Goal: Task Accomplishment & Management: Manage account settings

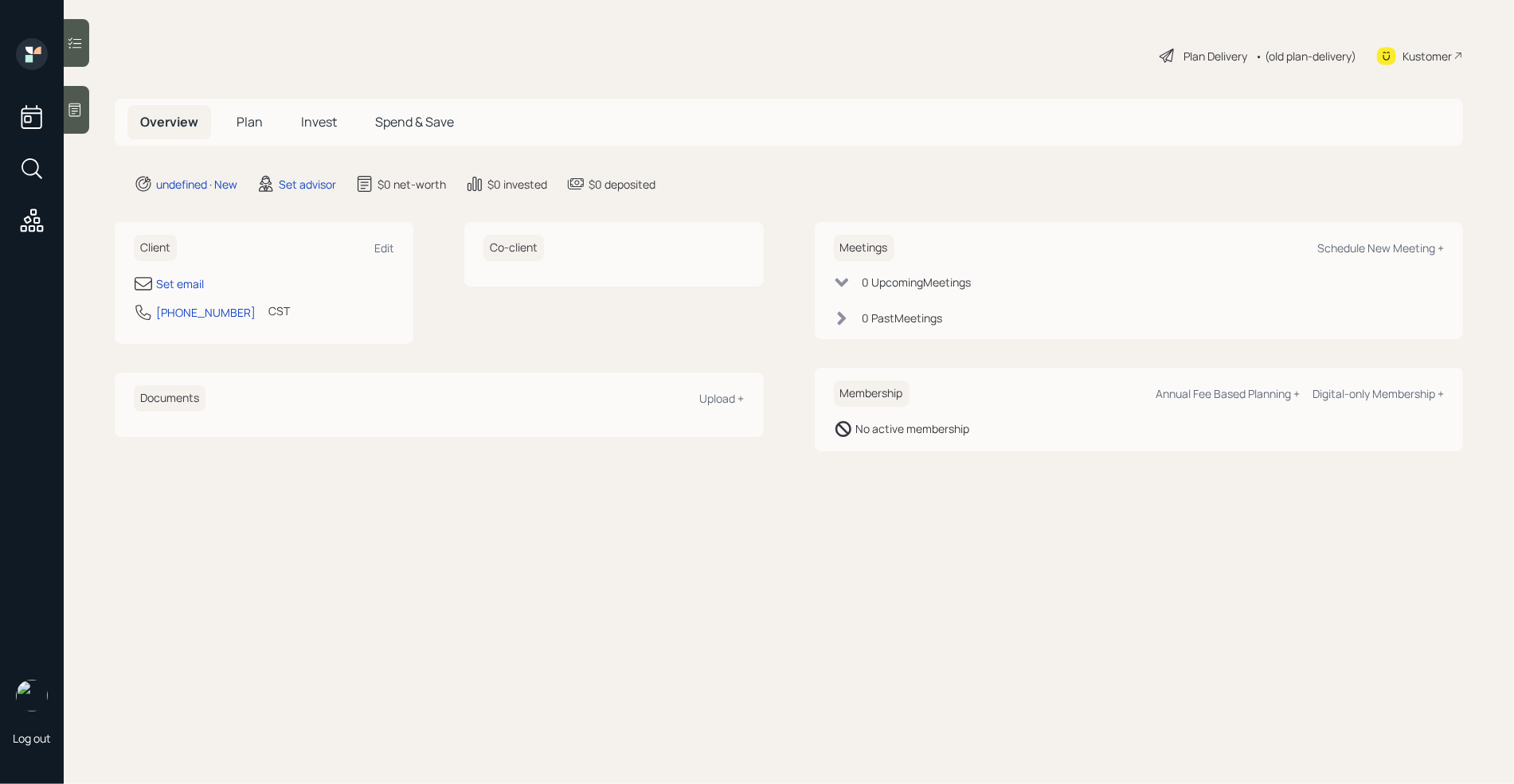
click at [78, 111] on icon at bounding box center [74, 109] width 16 height 16
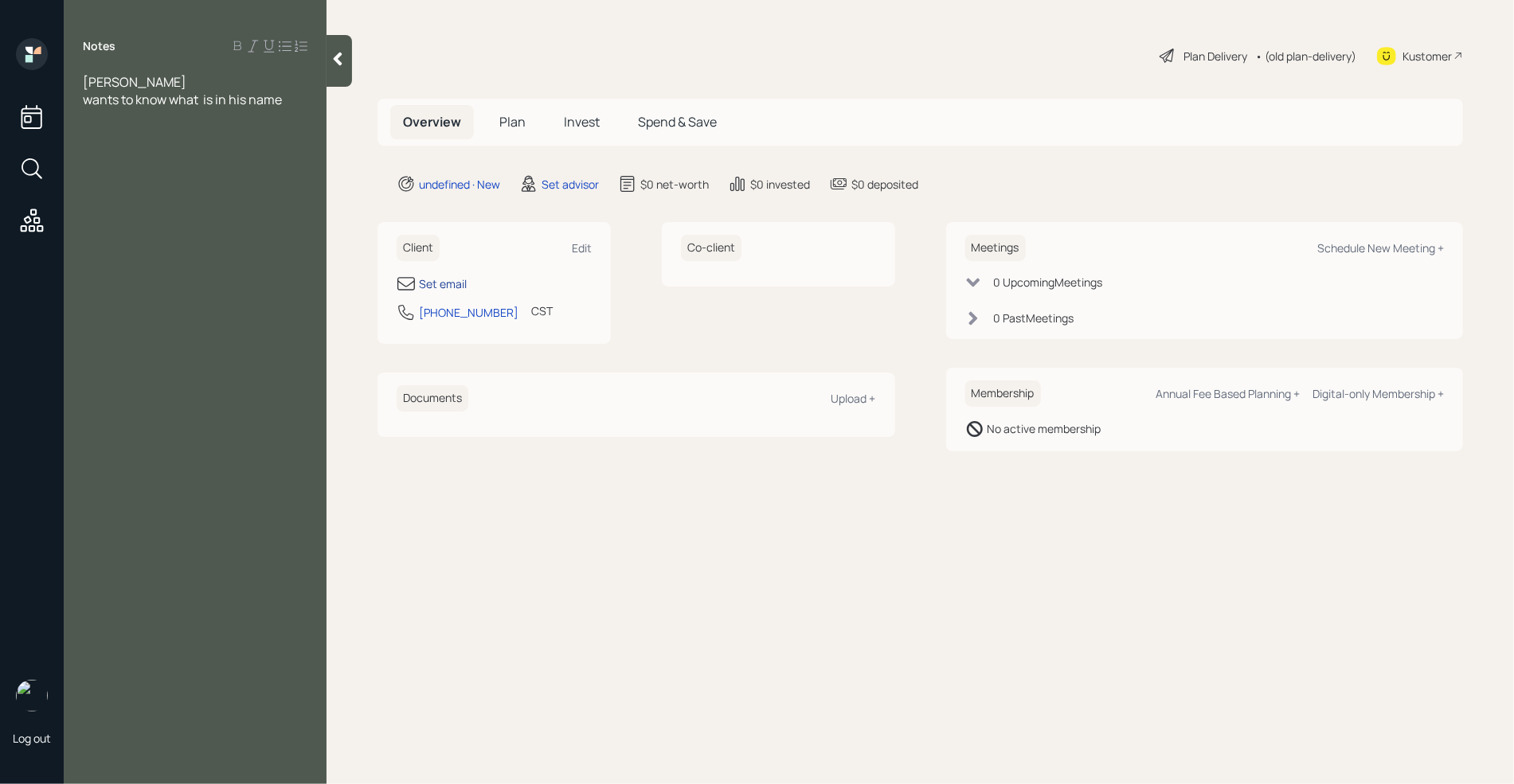
click at [451, 284] on div "Set email" at bounding box center [442, 284] width 48 height 17
select select "America/[GEOGRAPHIC_DATA]"
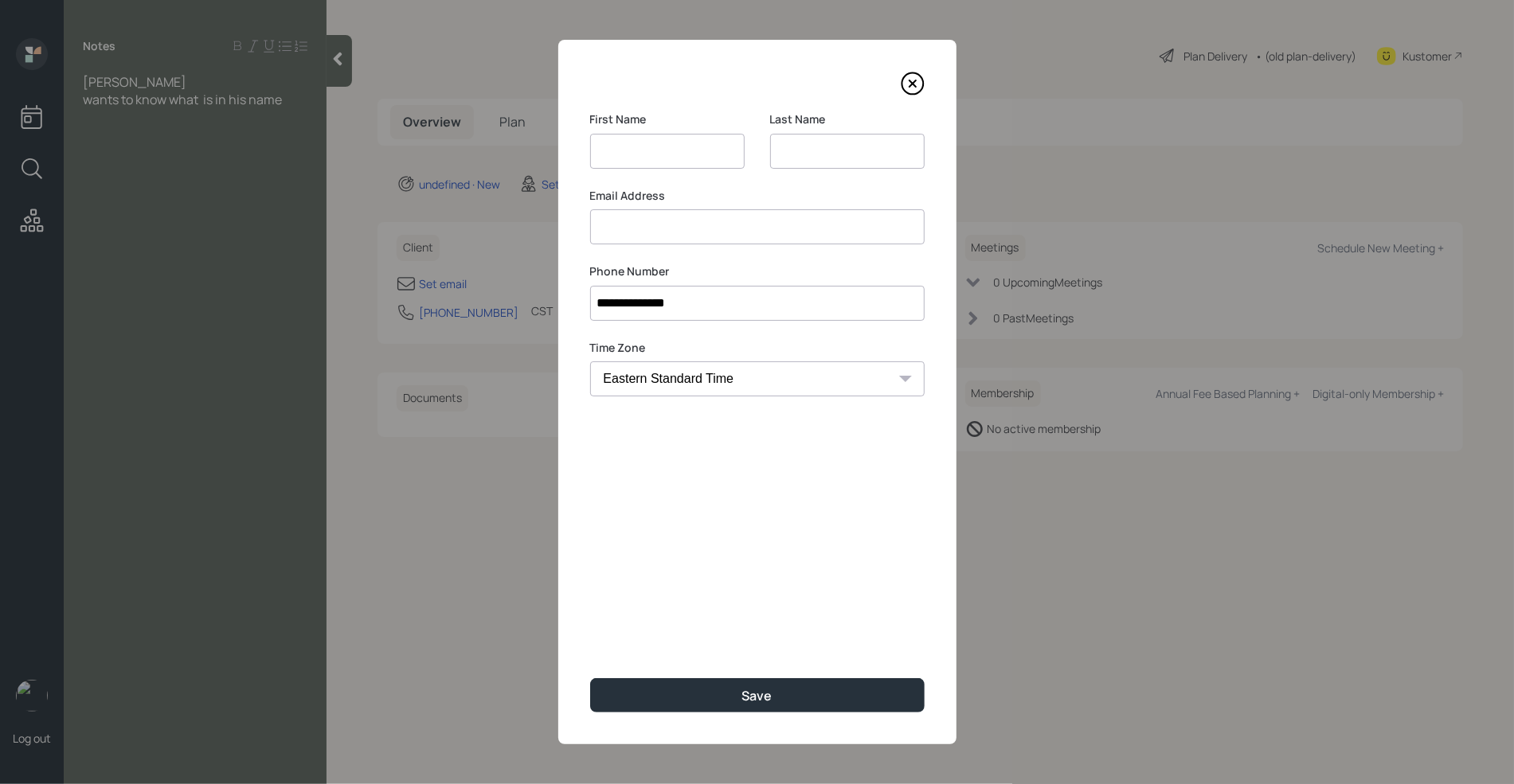
click at [634, 234] on input at bounding box center [757, 227] width 334 height 35
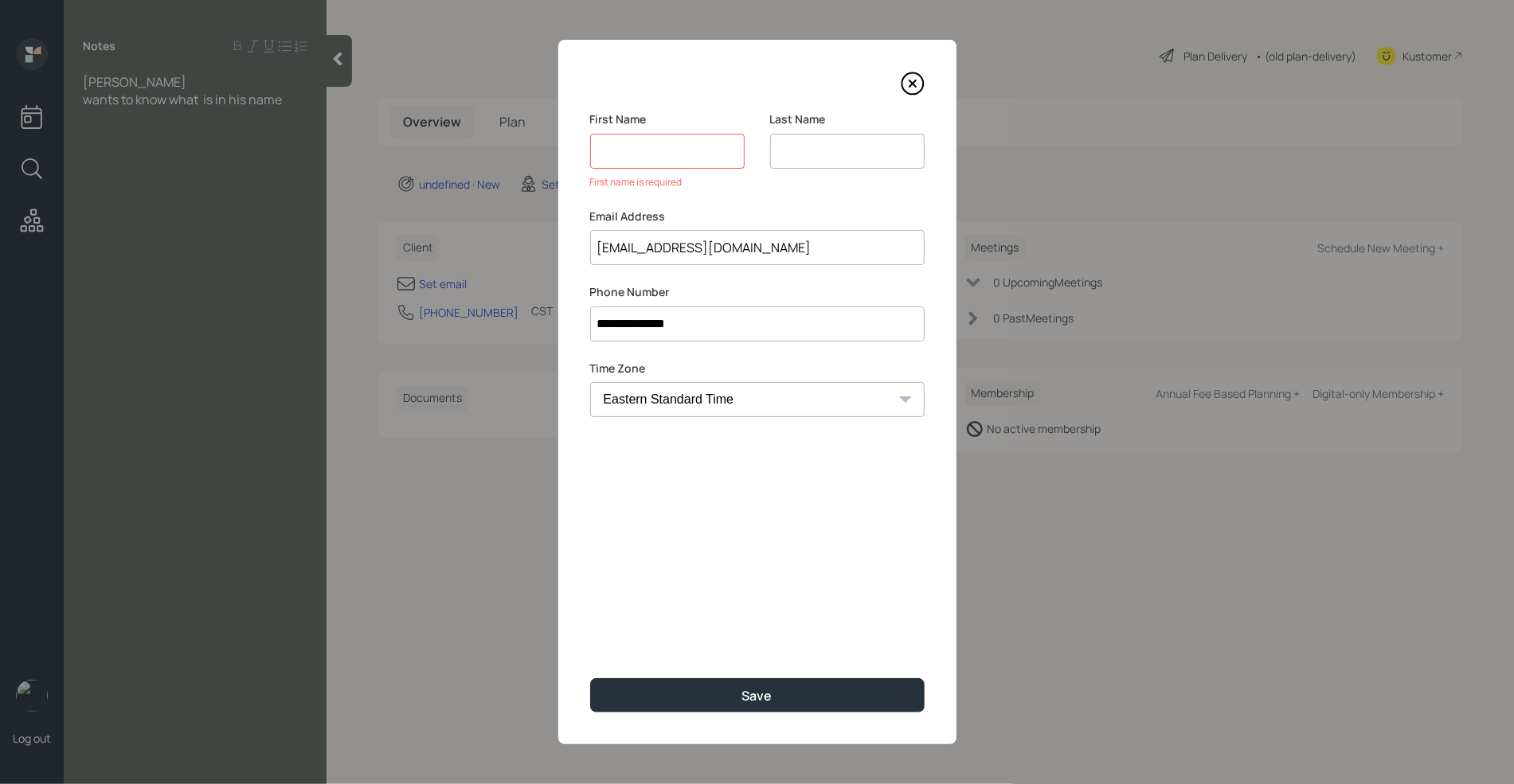
type input "[EMAIL_ADDRESS][DOMAIN_NAME]"
click at [621, 149] on input at bounding box center [667, 151] width 154 height 35
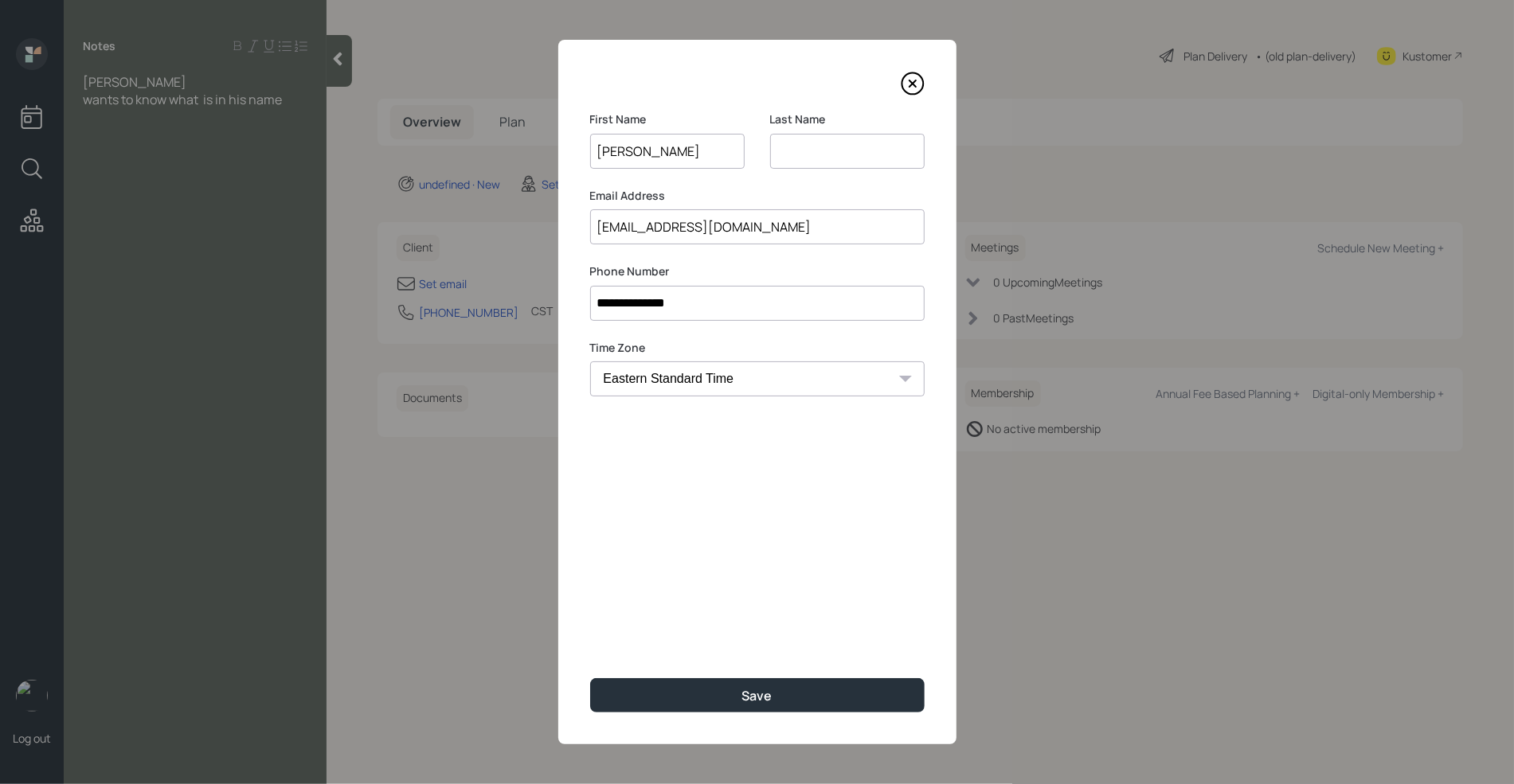
type input "[PERSON_NAME]"
click at [821, 155] on input at bounding box center [847, 151] width 154 height 35
type input "[PERSON_NAME]"
click at [613, 148] on input "[PERSON_NAME]" at bounding box center [667, 151] width 154 height 35
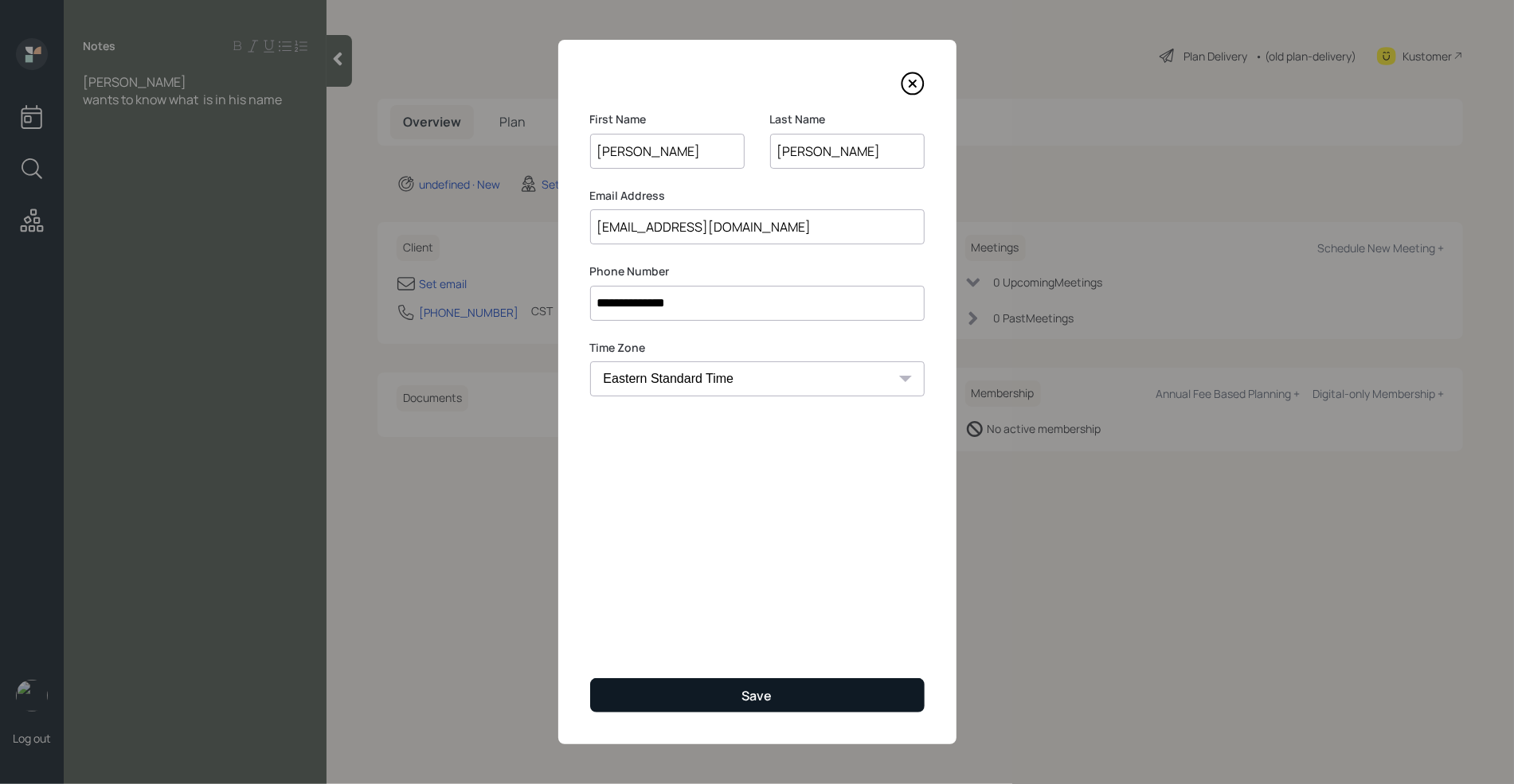
type input "[PERSON_NAME]"
click at [695, 694] on button "Save" at bounding box center [757, 695] width 334 height 34
